Goal: Navigation & Orientation: Find specific page/section

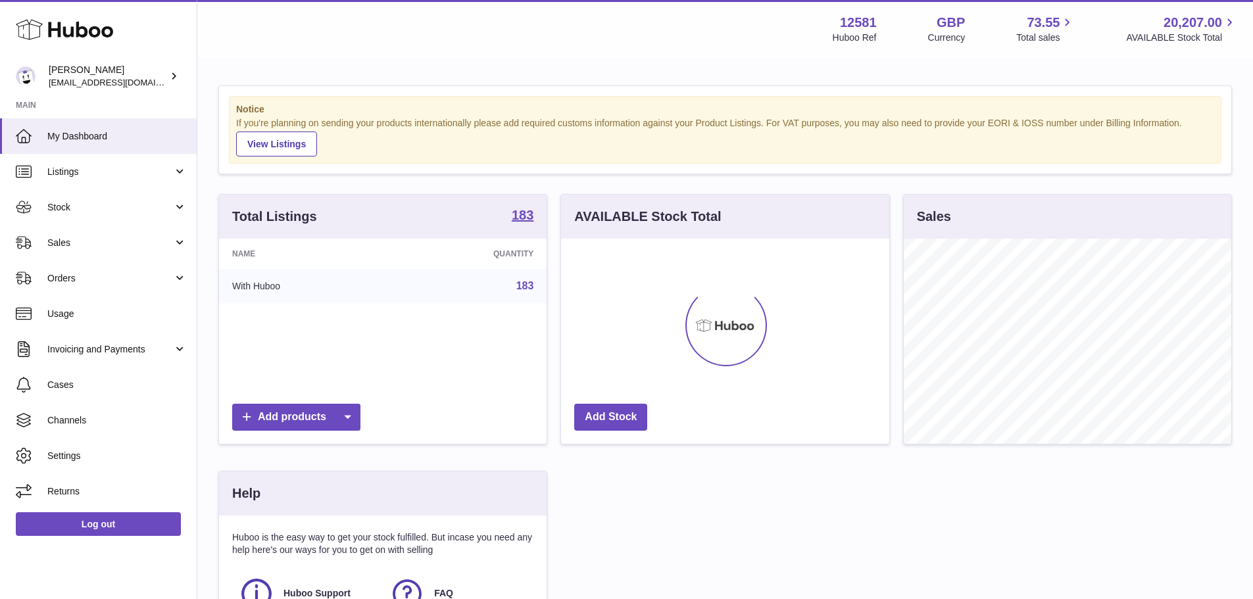
scroll to position [205, 328]
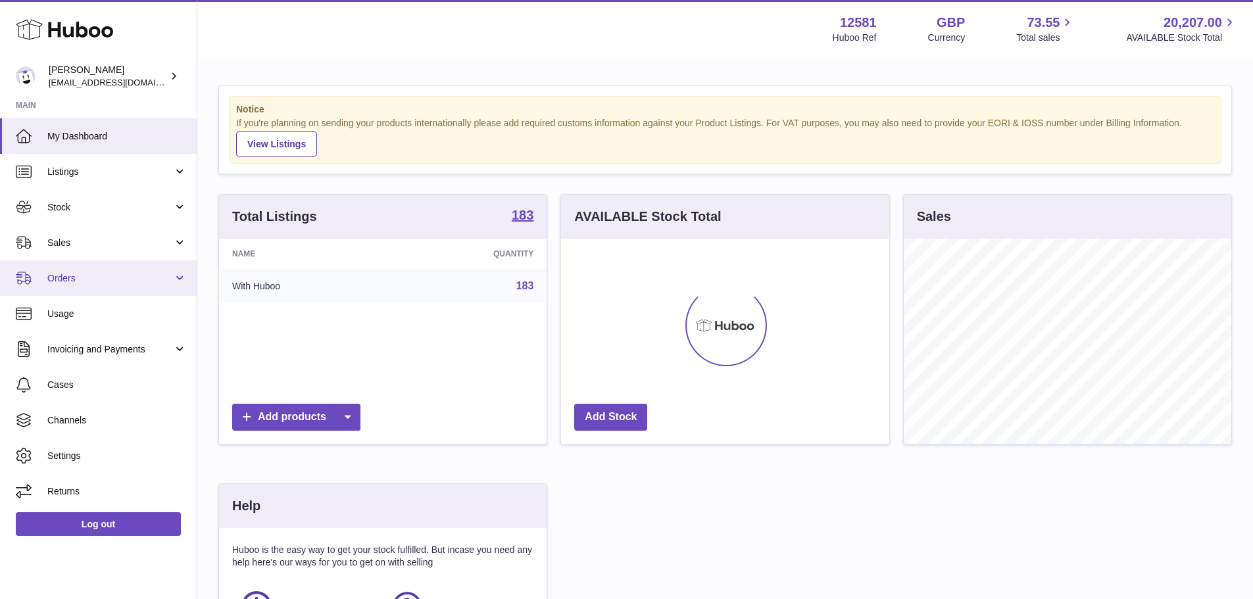
click at [120, 284] on span "Orders" at bounding box center [110, 278] width 126 height 12
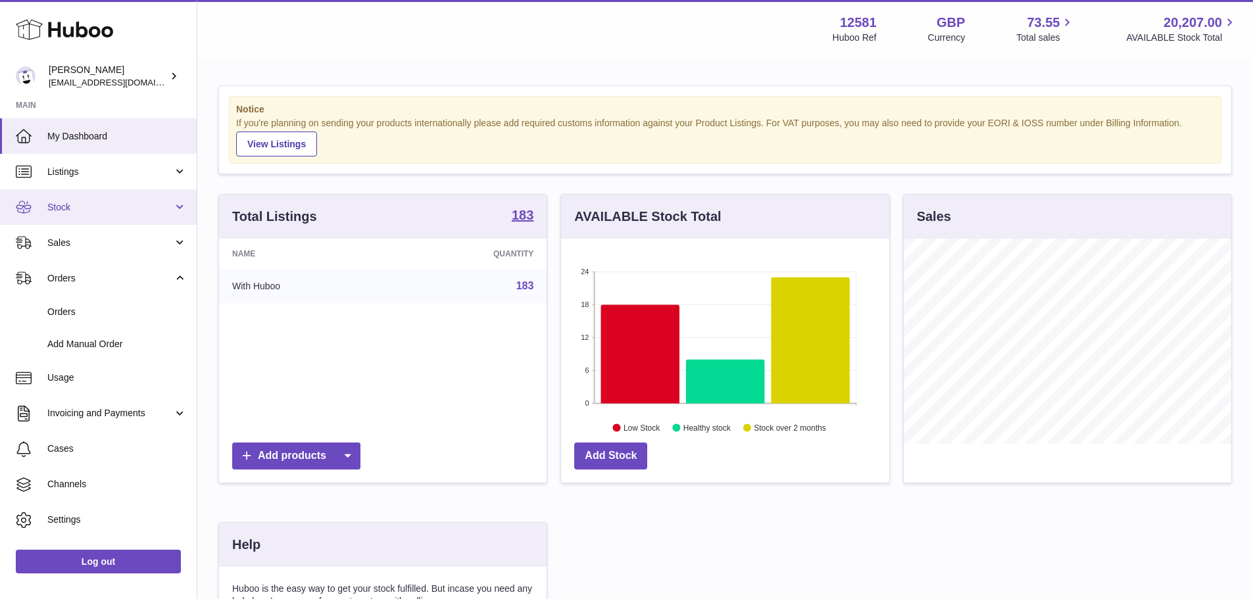
click at [114, 210] on span "Stock" at bounding box center [110, 207] width 126 height 12
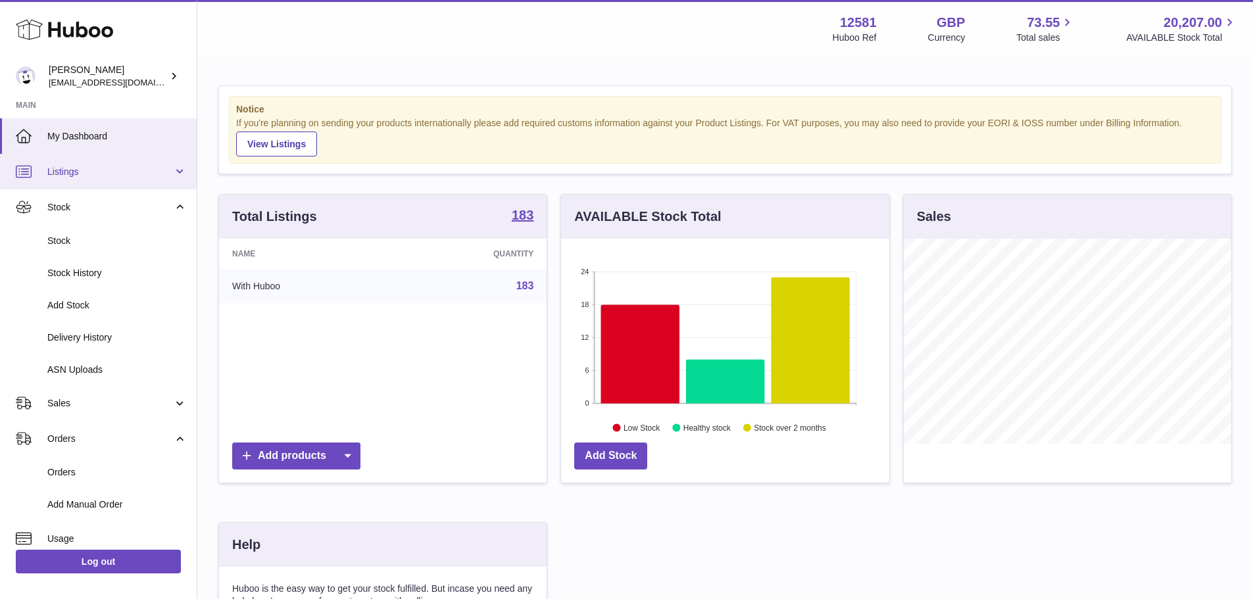
click at [92, 178] on link "Listings" at bounding box center [98, 172] width 197 height 36
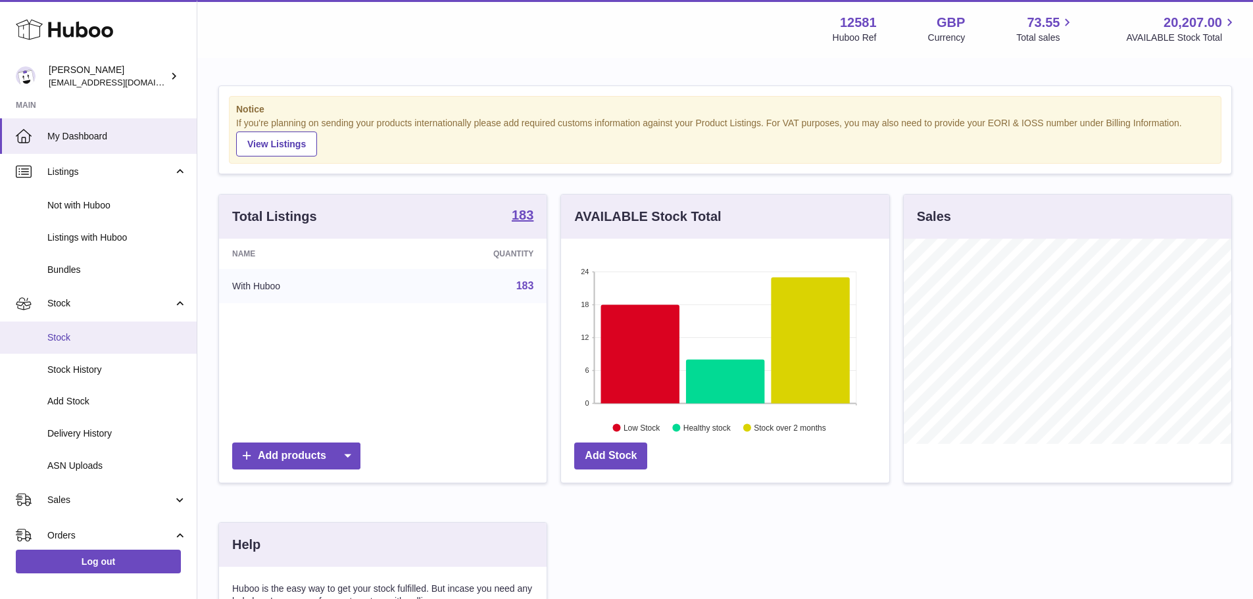
click at [78, 346] on link "Stock" at bounding box center [98, 338] width 197 height 32
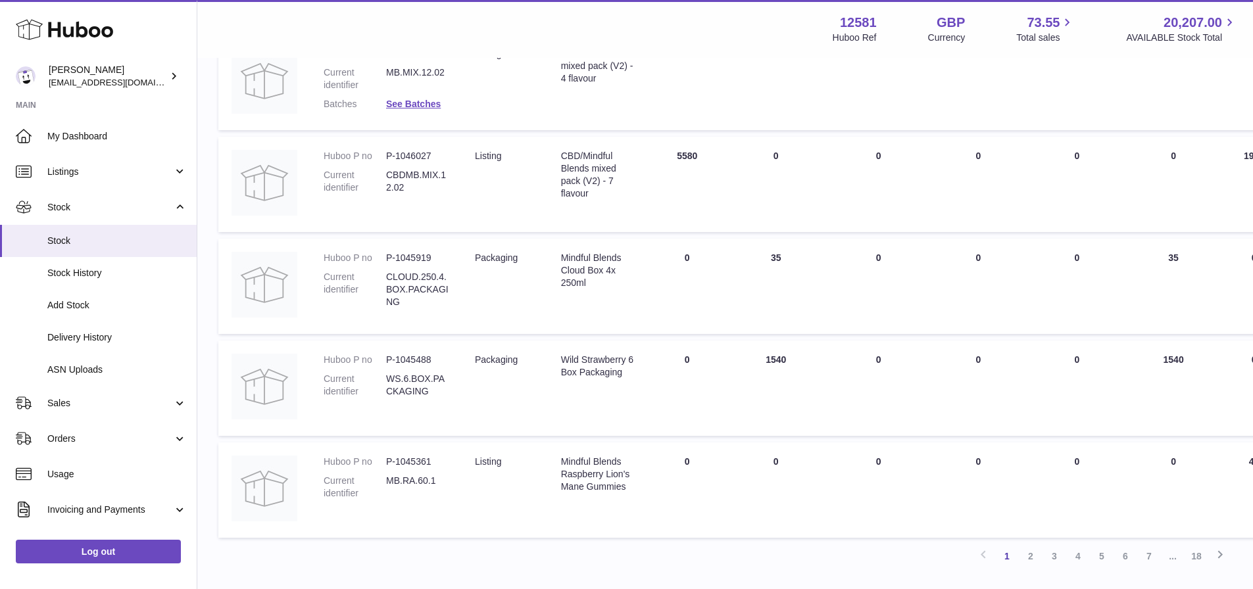
scroll to position [789, 0]
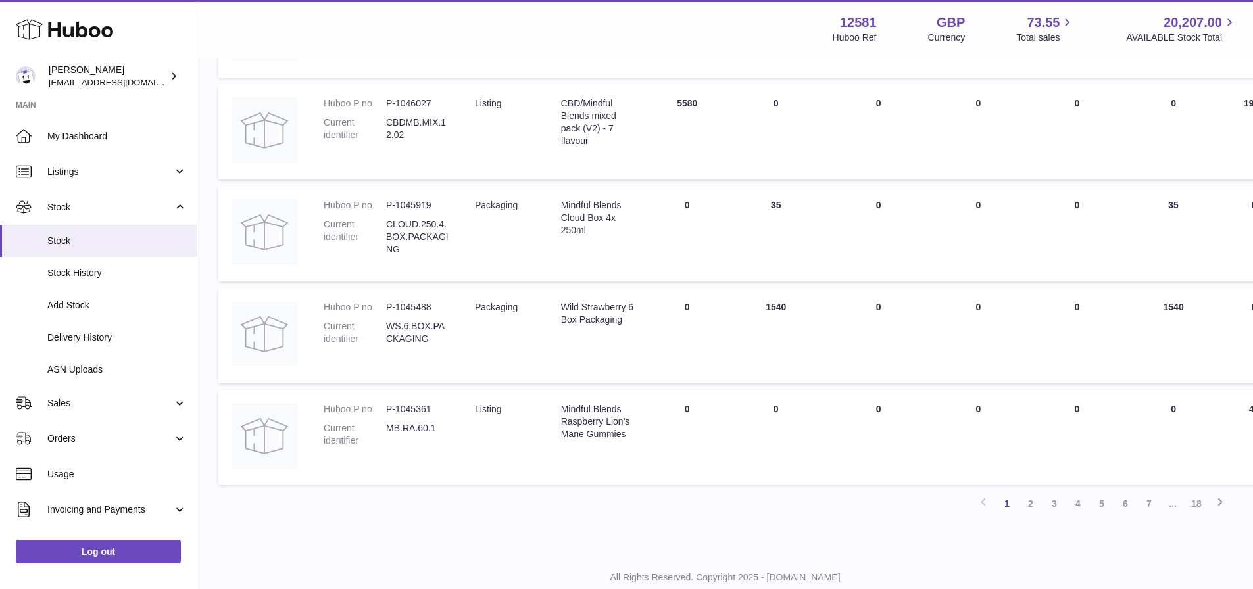
click at [464, 337] on td "Product Type packaging" at bounding box center [505, 335] width 86 height 95
click at [444, 328] on dd "WS.6.BOX.PACKAGING" at bounding box center [417, 332] width 62 height 25
click at [443, 329] on dd "WS.6.BOX.PACKAGING" at bounding box center [417, 332] width 62 height 25
click at [424, 350] on dl "Huboo P no P-1045488 Current identifier WS.6.BOX.PACKAGING" at bounding box center [386, 326] width 125 height 51
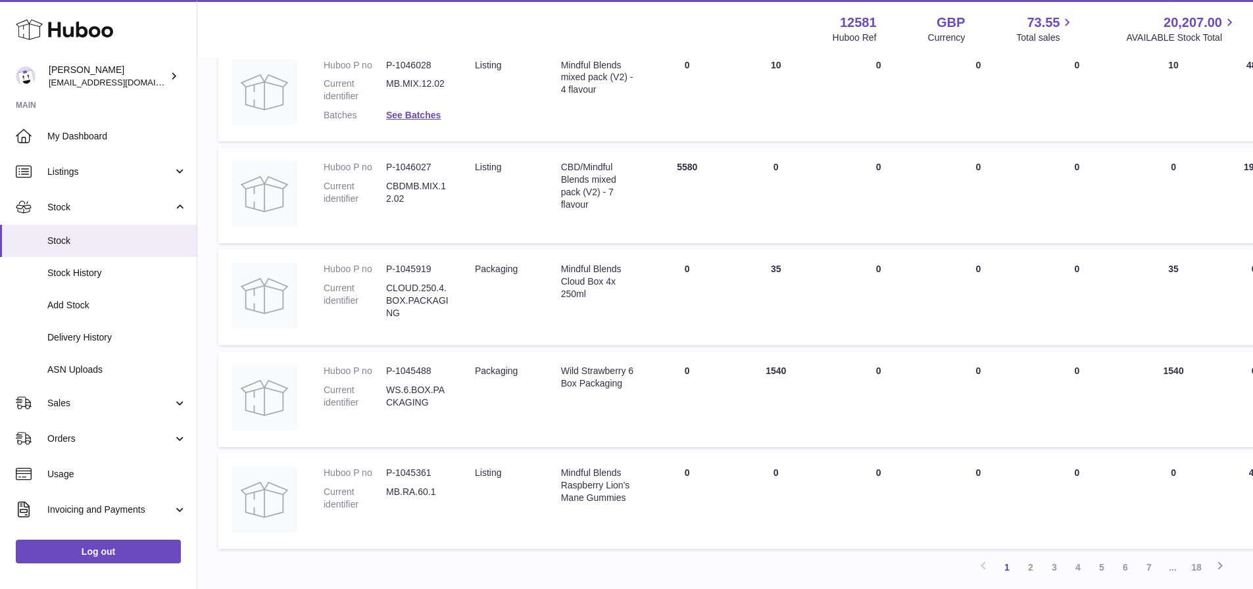
scroll to position [724, 0]
click at [419, 376] on dd "P-1045488" at bounding box center [417, 373] width 62 height 12
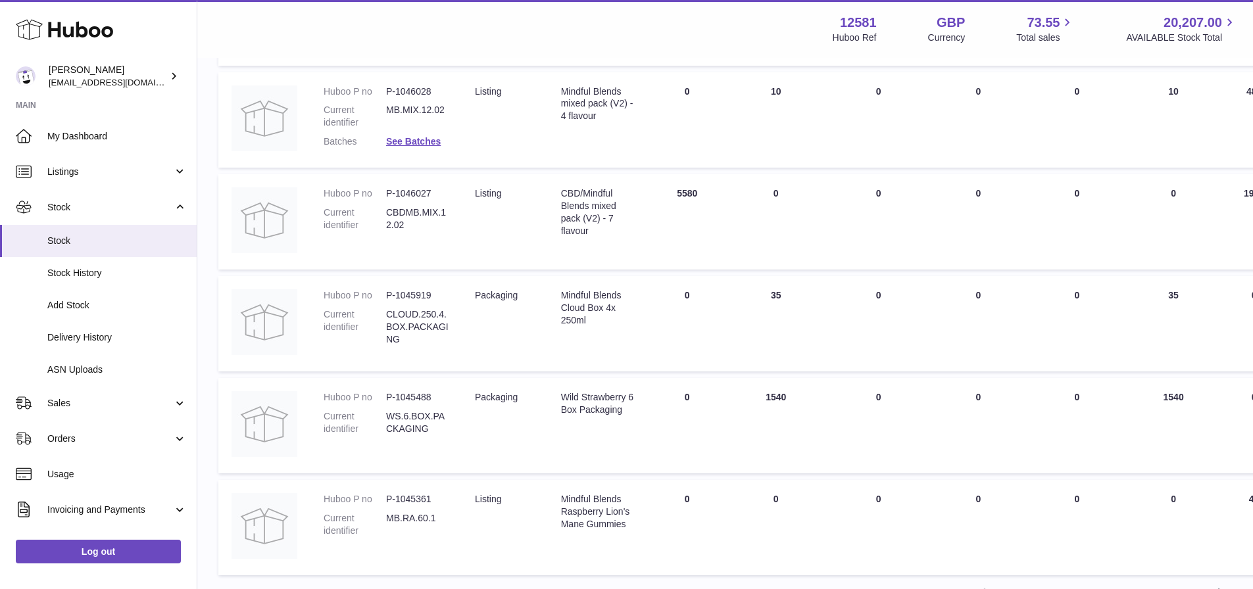
scroll to position [698, 0]
